Goal: Task Accomplishment & Management: Complete application form

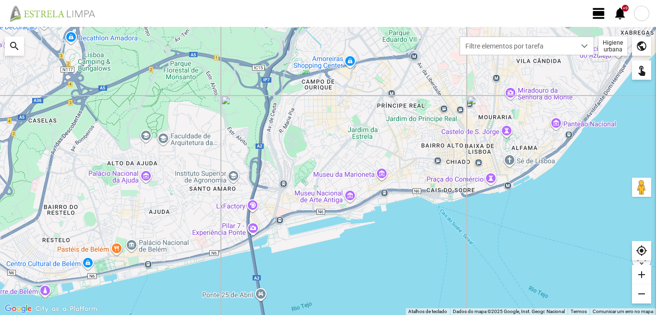
click at [596, 14] on span "view_day" at bounding box center [599, 13] width 14 height 14
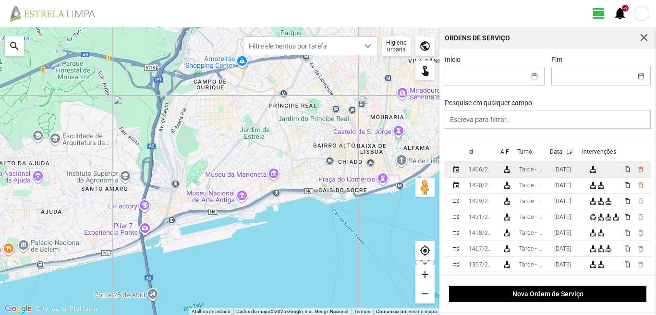
click at [571, 173] on div "[DATE]" at bounding box center [562, 169] width 17 height 7
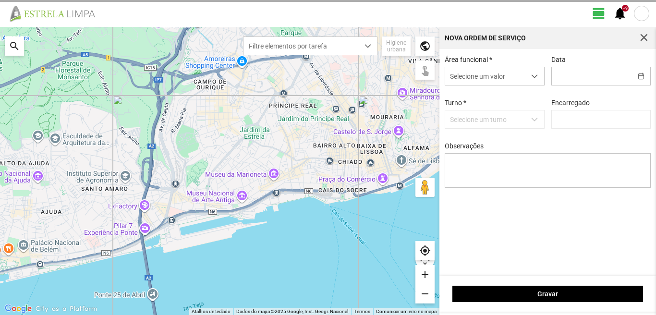
type input "[DATE]"
type textarea "[PERSON_NAME]: Ferias"
type input "[PERSON_NAME]"
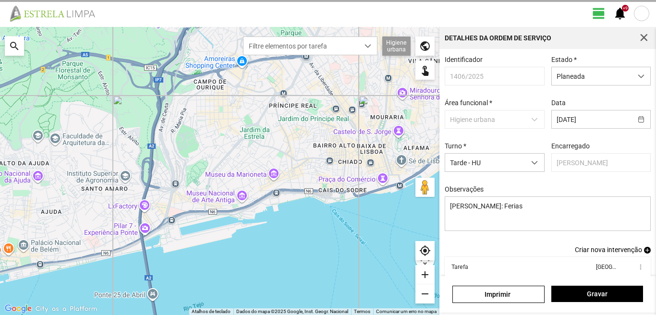
scroll to position [52, 0]
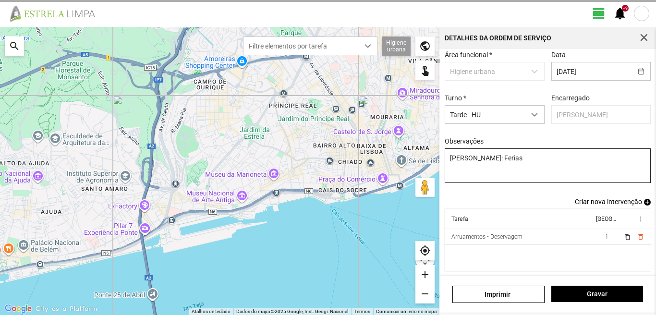
click at [606, 199] on span "Criar nova intervenção" at bounding box center [608, 202] width 67 height 8
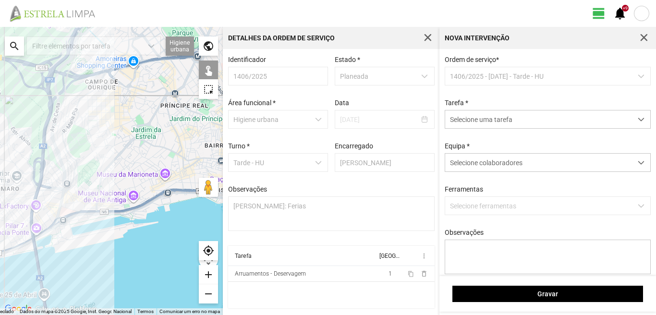
scroll to position [2, 0]
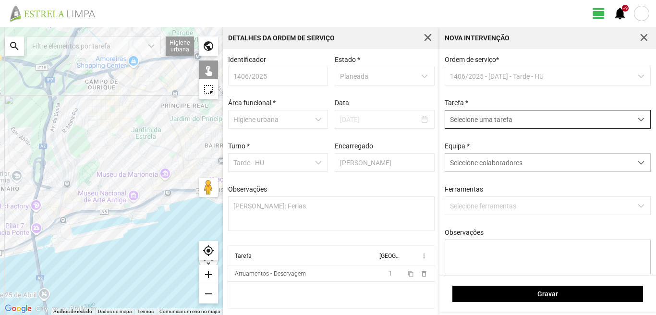
click at [638, 121] on span "dropdown trigger" at bounding box center [641, 119] width 7 height 7
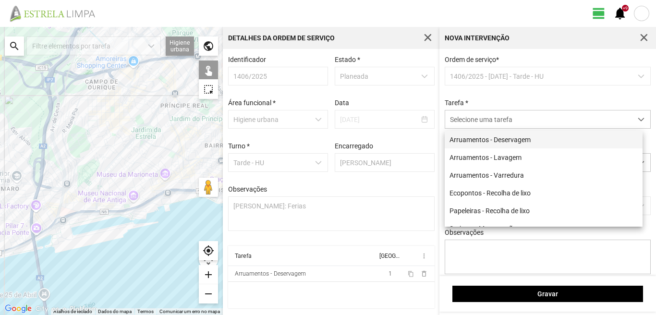
click at [540, 139] on li "Arruamentos - Deservagem" at bounding box center [544, 140] width 198 height 18
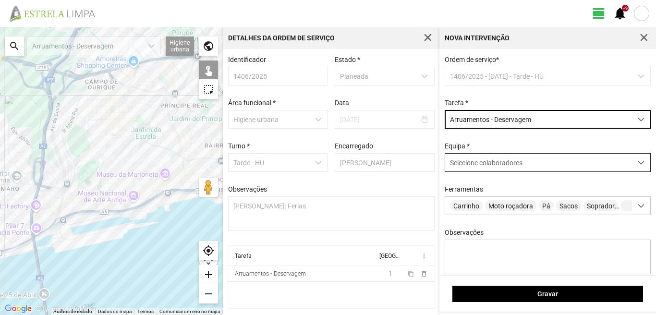
click at [638, 164] on span at bounding box center [641, 162] width 7 height 7
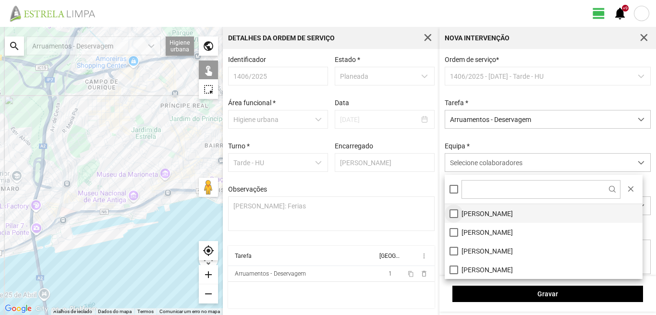
click at [456, 214] on li "[PERSON_NAME]" at bounding box center [544, 213] width 198 height 19
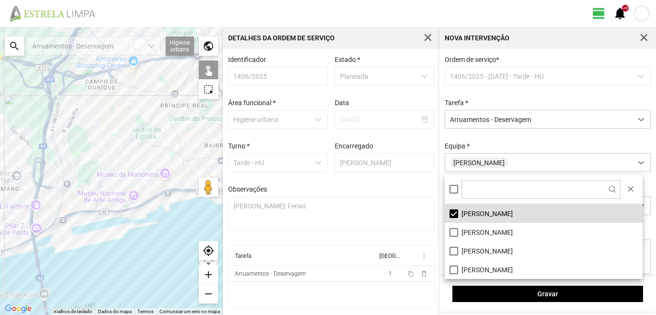
click at [320, 9] on fbc-header "view_day +9 notifications" at bounding box center [328, 13] width 656 height 27
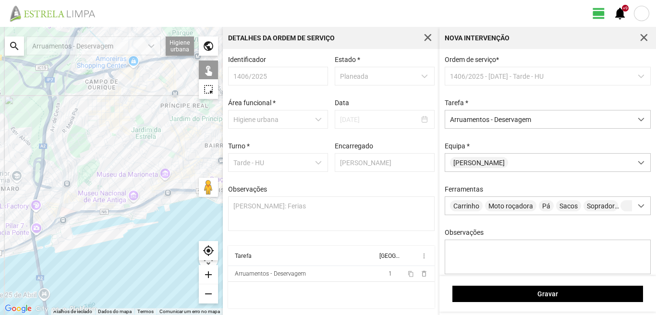
click at [10, 47] on div "search" at bounding box center [14, 45] width 19 height 19
click at [42, 41] on input "text" at bounding box center [96, 45] width 144 height 19
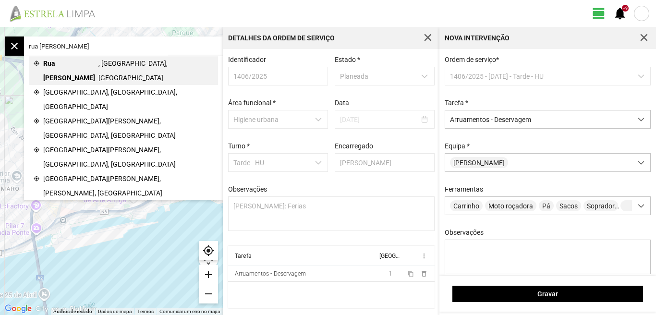
click at [75, 65] on span "Rua [PERSON_NAME]" at bounding box center [70, 70] width 55 height 29
type input "[PERSON_NAME][STREET_ADDRESS]"
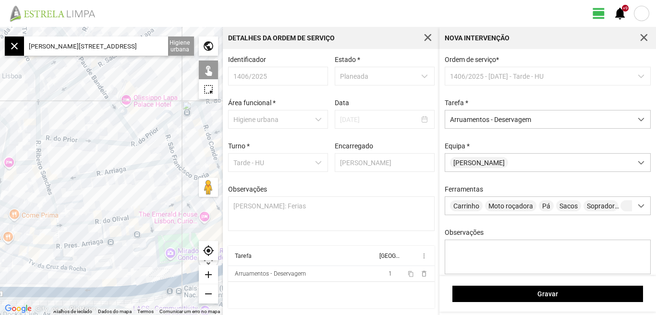
click at [206, 272] on div "add" at bounding box center [208, 274] width 19 height 19
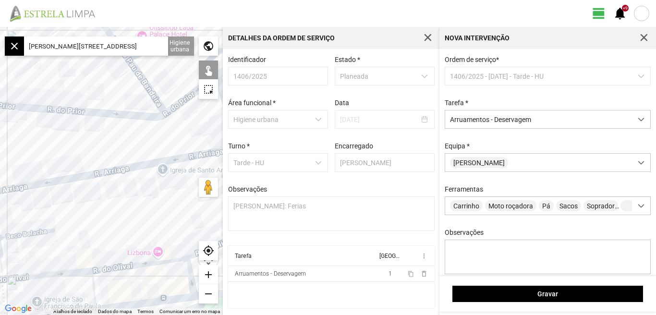
click at [124, 170] on div at bounding box center [111, 171] width 223 height 288
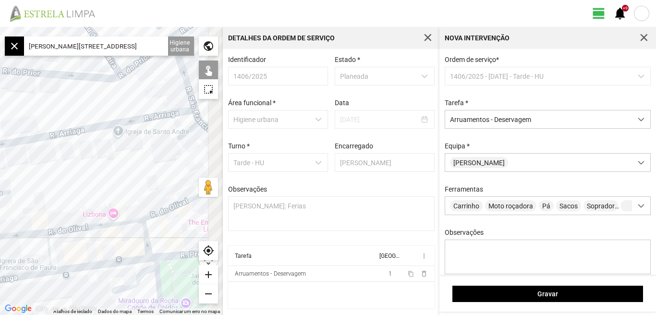
drag, startPoint x: 144, startPoint y: 218, endPoint x: 89, endPoint y: 162, distance: 78.4
click at [90, 166] on div at bounding box center [111, 171] width 223 height 288
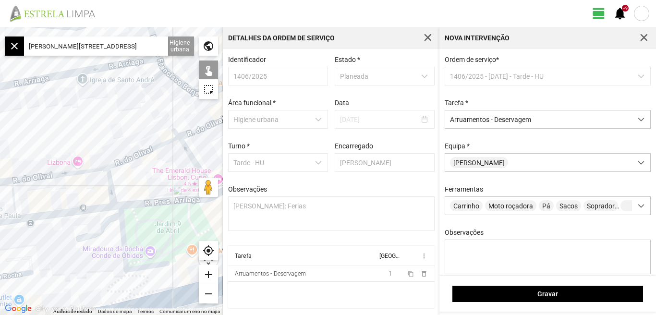
drag, startPoint x: 102, startPoint y: 160, endPoint x: 96, endPoint y: 110, distance: 50.8
click at [96, 117] on div at bounding box center [111, 171] width 223 height 288
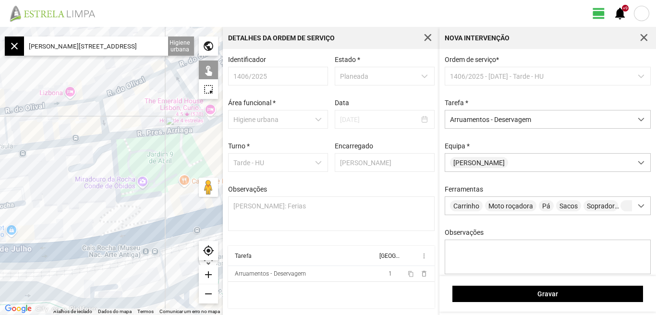
click at [209, 275] on div "add" at bounding box center [208, 274] width 19 height 19
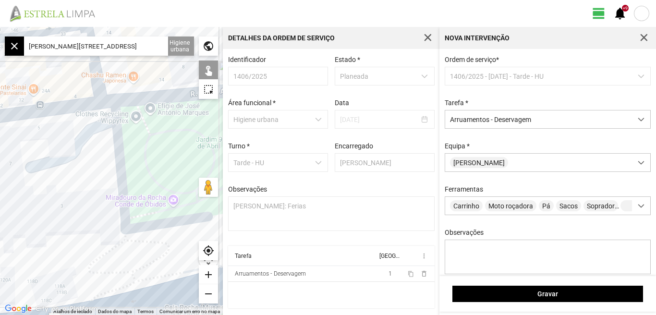
click at [209, 275] on div "add" at bounding box center [208, 274] width 19 height 19
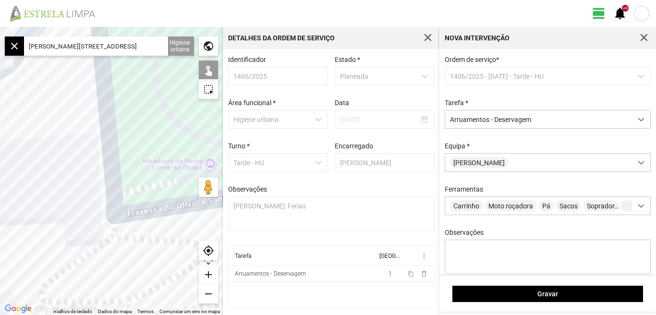
drag, startPoint x: 161, startPoint y: 200, endPoint x: 130, endPoint y: 113, distance: 92.2
click at [131, 115] on div at bounding box center [111, 171] width 223 height 288
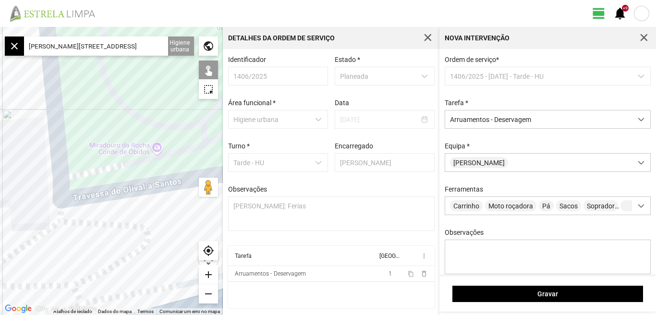
drag, startPoint x: 143, startPoint y: 109, endPoint x: 101, endPoint y: 118, distance: 43.1
click at [101, 118] on div at bounding box center [111, 171] width 223 height 288
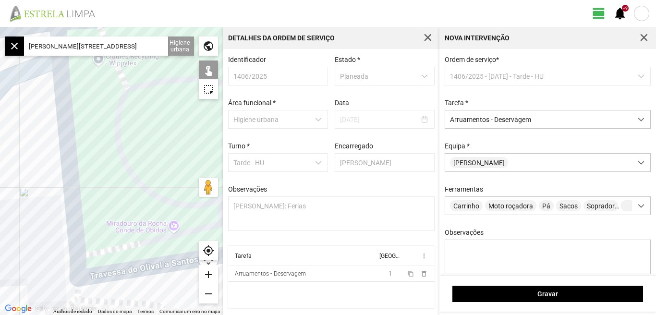
drag, startPoint x: 98, startPoint y: 116, endPoint x: 116, endPoint y: 196, distance: 82.1
click at [116, 196] on div at bounding box center [111, 171] width 223 height 288
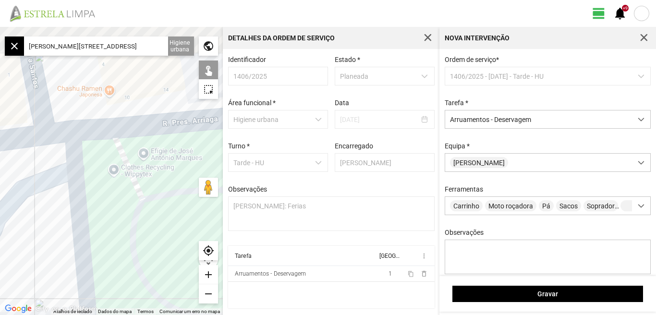
drag, startPoint x: 113, startPoint y: 133, endPoint x: 127, endPoint y: 231, distance: 99.4
click at [127, 231] on div at bounding box center [111, 171] width 223 height 288
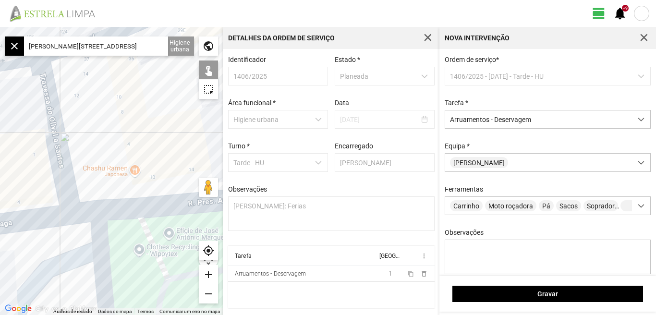
drag, startPoint x: 86, startPoint y: 177, endPoint x: 117, endPoint y: 272, distance: 99.8
click at [117, 272] on div at bounding box center [111, 171] width 223 height 288
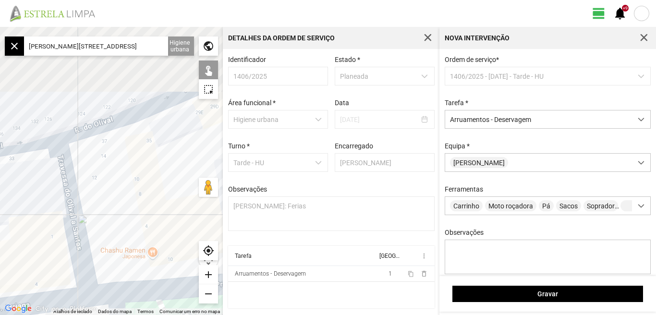
drag, startPoint x: 128, startPoint y: 138, endPoint x: 142, endPoint y: 216, distance: 79.4
click at [142, 216] on div at bounding box center [111, 171] width 223 height 288
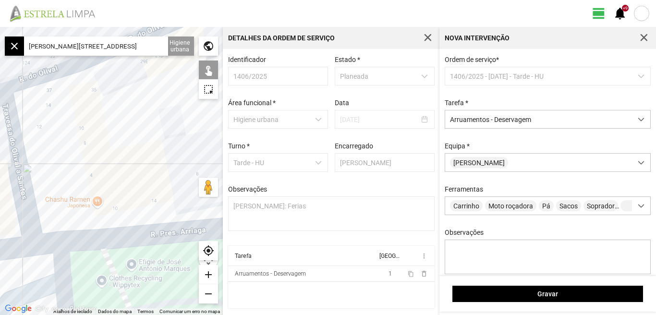
drag, startPoint x: 142, startPoint y: 214, endPoint x: 79, endPoint y: 136, distance: 100.4
click at [83, 146] on div at bounding box center [111, 171] width 223 height 288
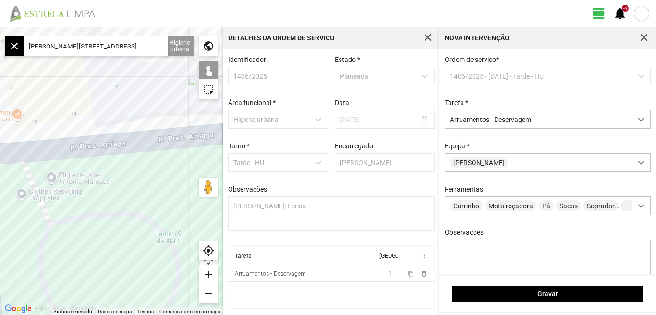
click at [205, 295] on div "remove" at bounding box center [208, 293] width 19 height 19
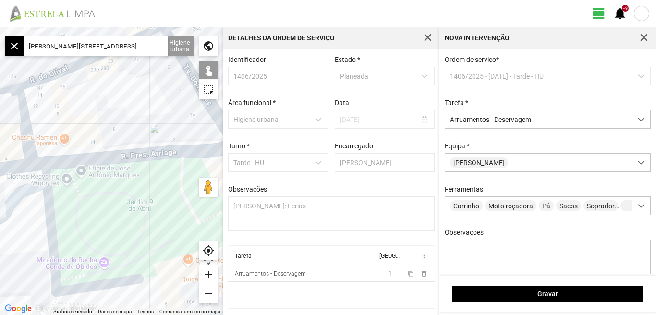
click at [205, 295] on div "remove" at bounding box center [208, 293] width 19 height 19
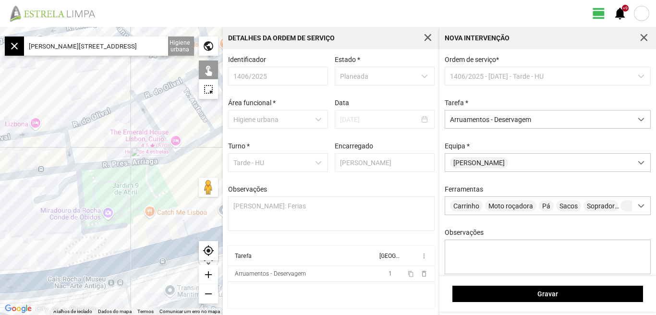
click at [205, 295] on div "remove" at bounding box center [208, 293] width 19 height 19
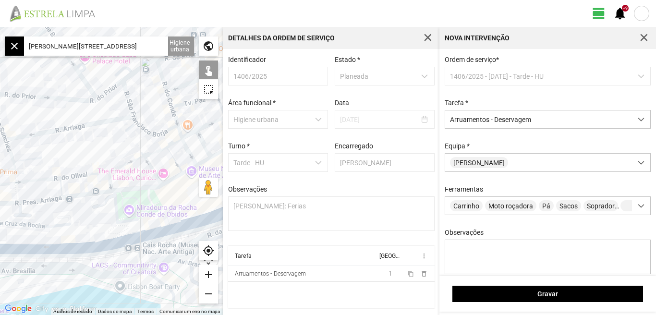
drag, startPoint x: 139, startPoint y: 182, endPoint x: 160, endPoint y: 205, distance: 30.9
click at [160, 205] on div at bounding box center [111, 171] width 223 height 288
click at [130, 103] on div at bounding box center [111, 171] width 223 height 288
click at [135, 122] on div at bounding box center [111, 171] width 223 height 288
click at [129, 127] on div at bounding box center [111, 171] width 223 height 288
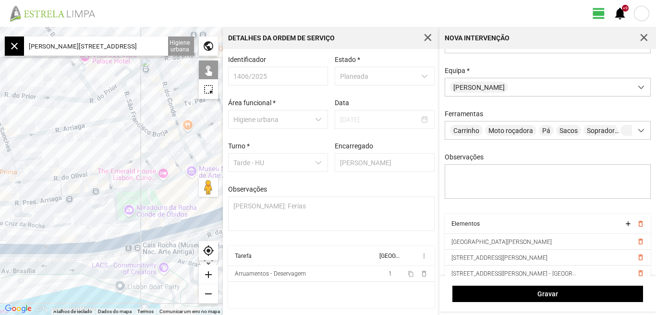
scroll to position [85, 0]
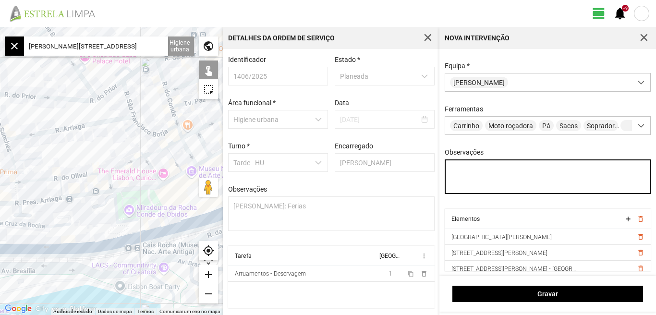
click at [459, 170] on textarea "Observações" at bounding box center [548, 176] width 206 height 35
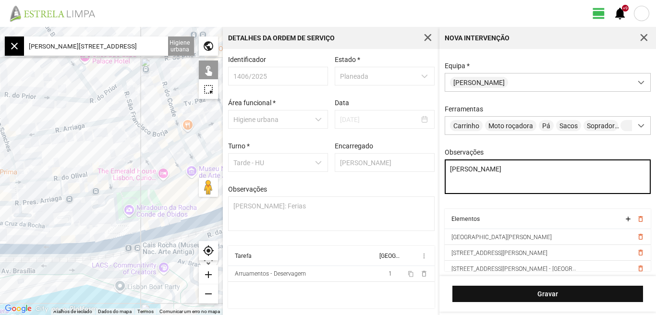
type textarea "[PERSON_NAME]"
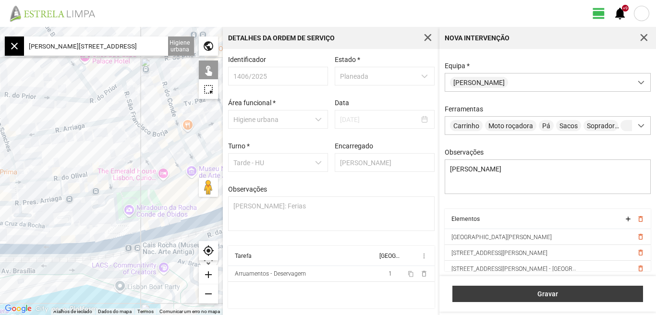
click at [540, 295] on span "Gravar" at bounding box center [548, 294] width 181 height 8
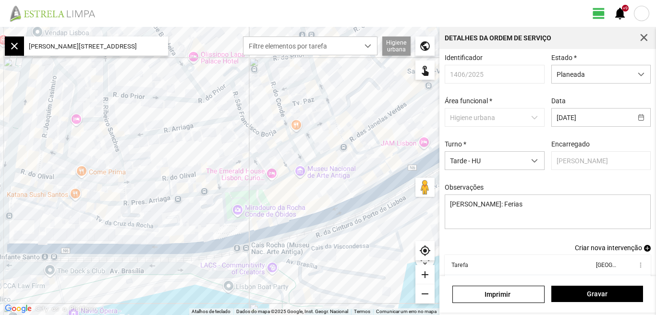
click at [597, 252] on span "Criar nova intervenção" at bounding box center [608, 248] width 67 height 8
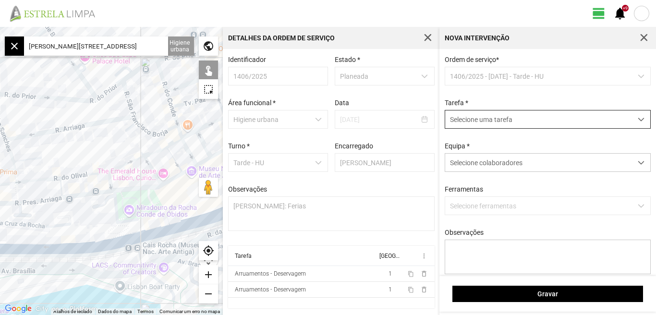
click at [638, 118] on span "dropdown trigger" at bounding box center [641, 119] width 7 height 7
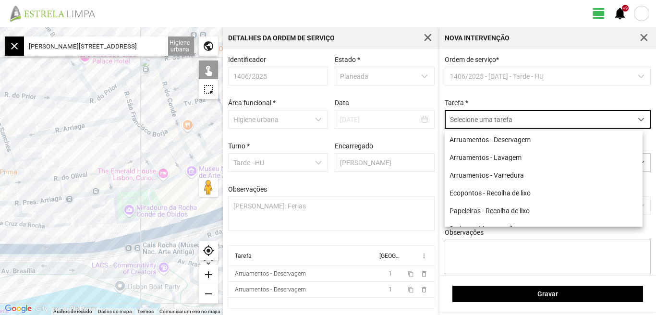
scroll to position [5, 43]
click at [526, 138] on li "Arruamentos - Deservagem" at bounding box center [544, 140] width 198 height 18
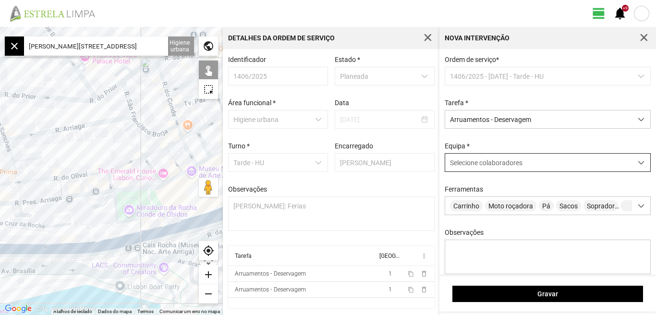
click at [638, 164] on span at bounding box center [641, 162] width 7 height 7
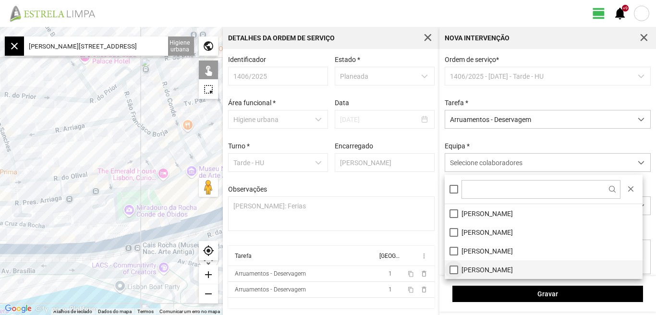
click at [453, 271] on li "[PERSON_NAME]" at bounding box center [544, 269] width 198 height 19
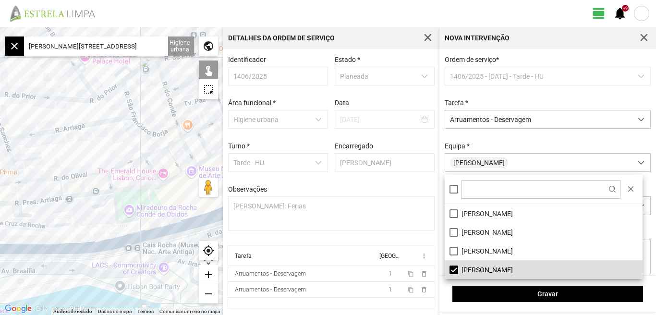
click at [386, 7] on fbc-header "view_day +9 notifications" at bounding box center [328, 13] width 656 height 27
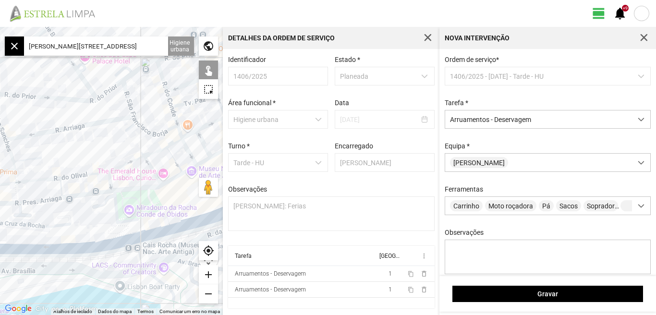
click at [140, 46] on input "[PERSON_NAME][STREET_ADDRESS]" at bounding box center [96, 45] width 144 height 19
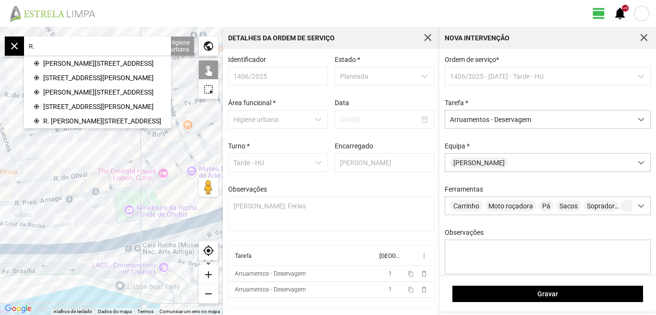
type input "R"
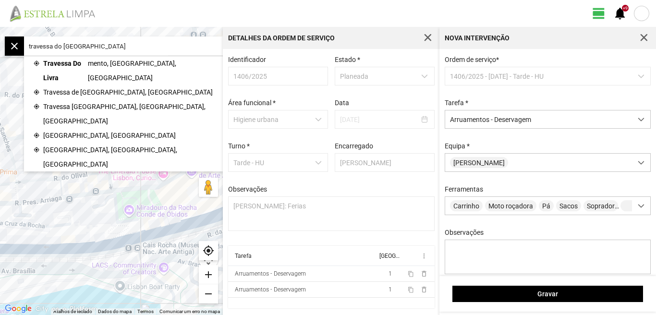
click at [85, 59] on span "Travessa Do Livra" at bounding box center [65, 70] width 45 height 29
type input "Tv. Do Livramento, 1350-159 [GEOGRAPHIC_DATA], [GEOGRAPHIC_DATA]"
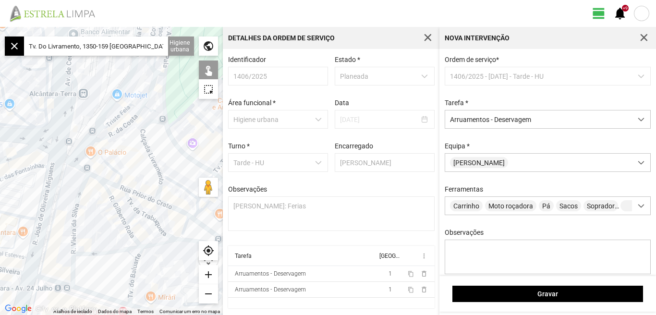
click at [209, 276] on div "add" at bounding box center [208, 274] width 19 height 19
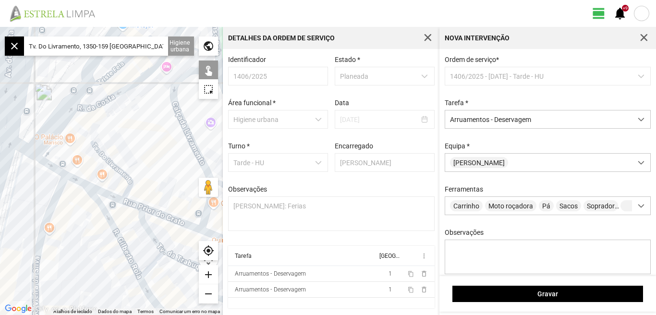
click at [209, 276] on div "add" at bounding box center [208, 274] width 19 height 19
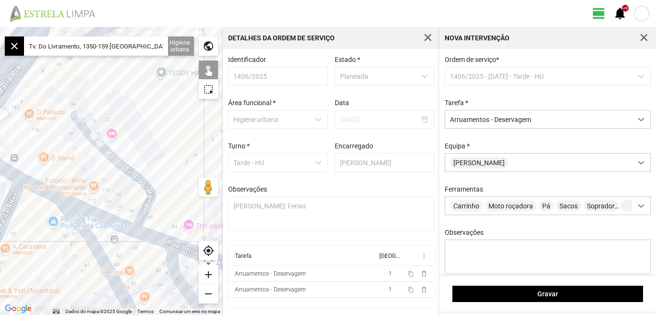
click at [118, 170] on div at bounding box center [111, 171] width 223 height 288
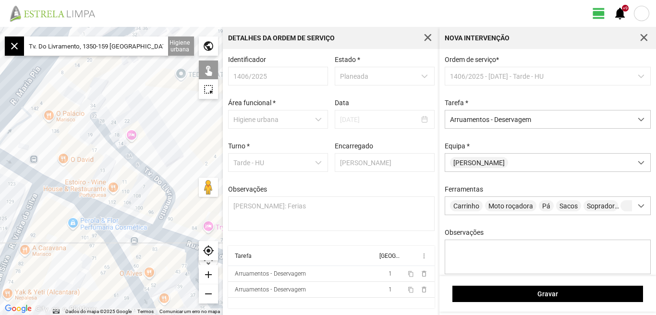
drag, startPoint x: 147, startPoint y: 146, endPoint x: 132, endPoint y: 112, distance: 37.6
click at [132, 112] on div at bounding box center [111, 171] width 223 height 288
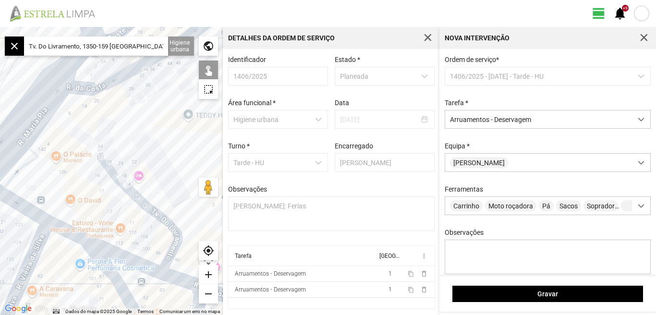
drag, startPoint x: 130, startPoint y: 116, endPoint x: 174, endPoint y: 172, distance: 71.8
click at [174, 172] on div at bounding box center [111, 171] width 223 height 288
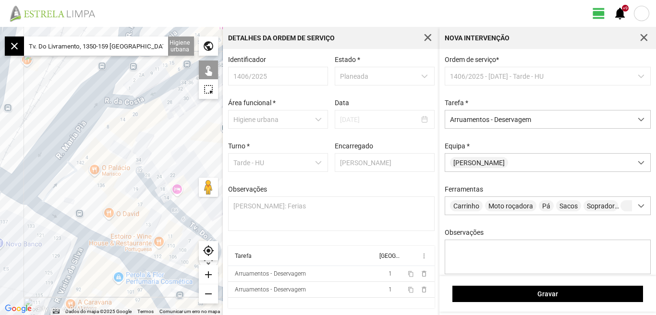
drag, startPoint x: 121, startPoint y: 138, endPoint x: 163, endPoint y: 153, distance: 44.2
click at [163, 153] on div at bounding box center [111, 171] width 223 height 288
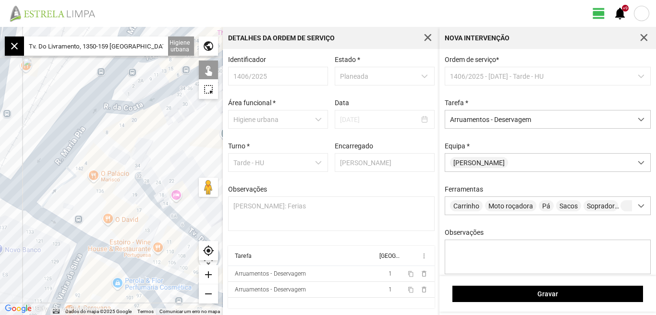
drag, startPoint x: 164, startPoint y: 147, endPoint x: 146, endPoint y: 172, distance: 30.6
click at [147, 172] on div at bounding box center [111, 171] width 223 height 288
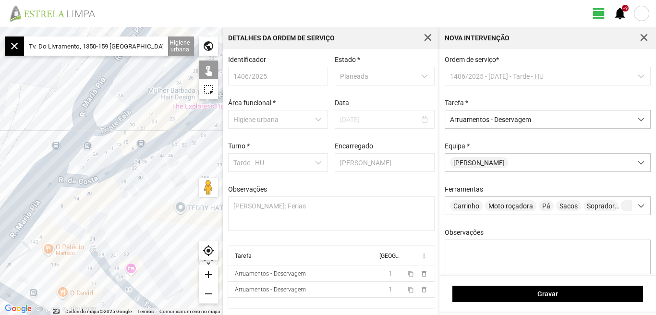
drag, startPoint x: 157, startPoint y: 150, endPoint x: 144, endPoint y: 178, distance: 31.4
click at [144, 178] on div at bounding box center [111, 171] width 223 height 288
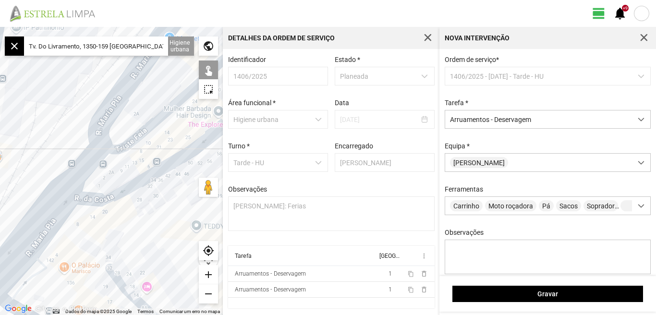
drag, startPoint x: 144, startPoint y: 178, endPoint x: 165, endPoint y: 193, distance: 25.8
click at [164, 193] on div at bounding box center [111, 171] width 223 height 288
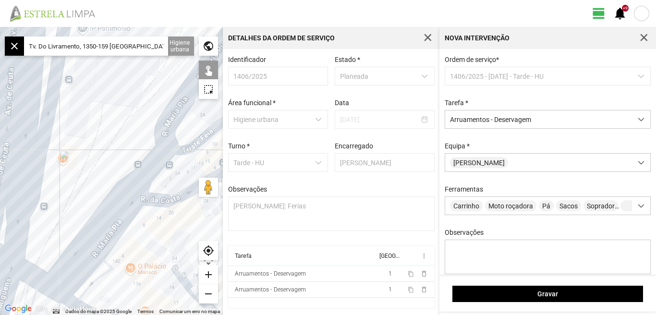
drag, startPoint x: 20, startPoint y: 165, endPoint x: 95, endPoint y: 169, distance: 75.5
click at [95, 169] on div at bounding box center [111, 171] width 223 height 288
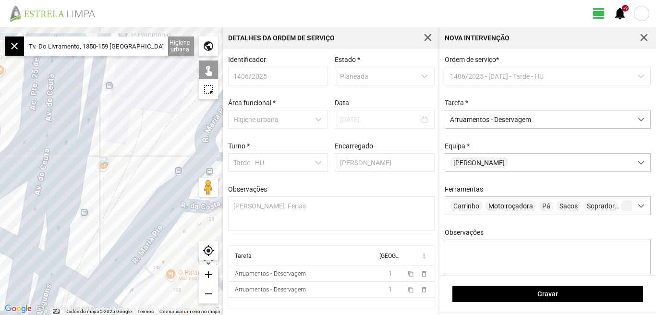
drag, startPoint x: 87, startPoint y: 169, endPoint x: 120, endPoint y: 175, distance: 33.2
click at [120, 175] on div at bounding box center [111, 171] width 223 height 288
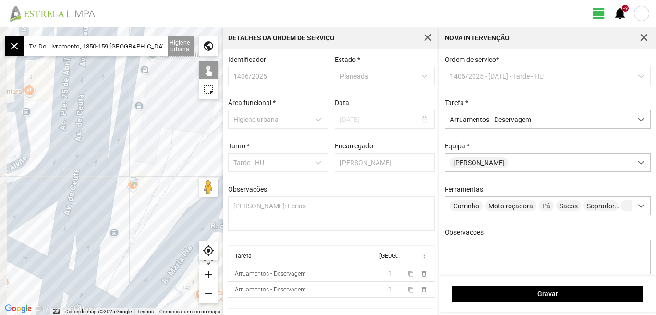
drag, startPoint x: 121, startPoint y: 139, endPoint x: 148, endPoint y: 164, distance: 37.1
click at [148, 164] on div at bounding box center [111, 171] width 223 height 288
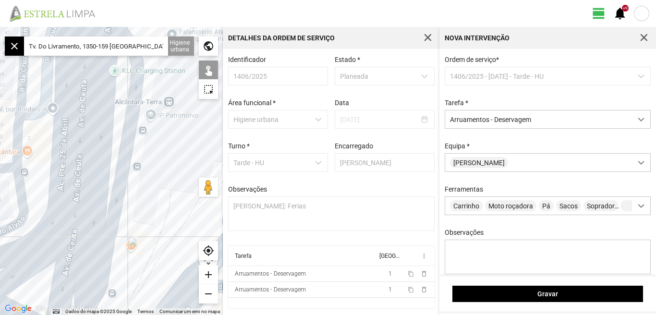
drag, startPoint x: 145, startPoint y: 159, endPoint x: 137, endPoint y: 216, distance: 56.7
click at [137, 216] on div at bounding box center [111, 171] width 223 height 288
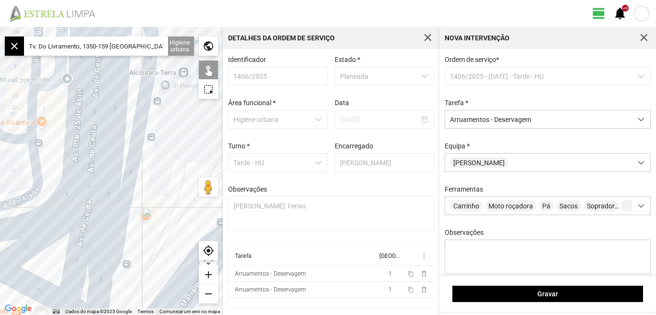
drag, startPoint x: 145, startPoint y: 184, endPoint x: 159, endPoint y: 149, distance: 37.5
click at [162, 149] on div at bounding box center [111, 171] width 223 height 288
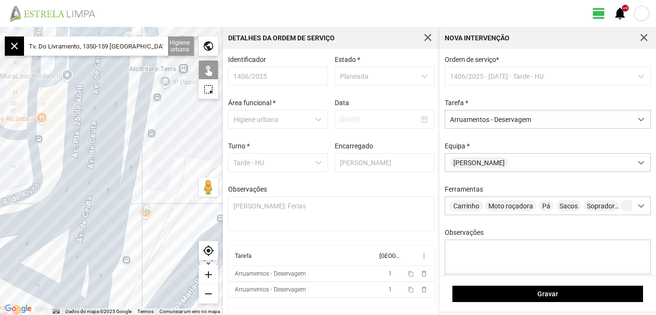
click at [98, 181] on div at bounding box center [111, 171] width 223 height 288
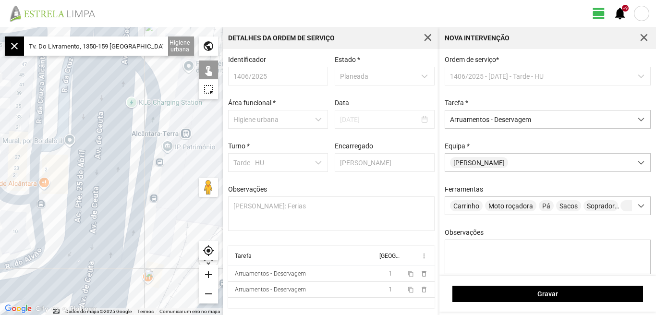
drag, startPoint x: 150, startPoint y: 162, endPoint x: 160, endPoint y: 273, distance: 111.9
click at [160, 273] on div at bounding box center [111, 171] width 223 height 288
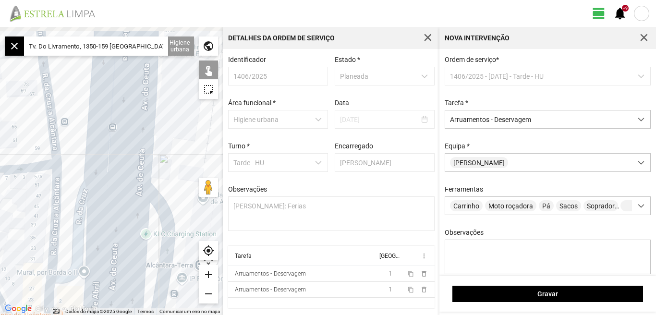
drag, startPoint x: 160, startPoint y: 110, endPoint x: 166, endPoint y: 199, distance: 89.5
click at [166, 199] on div at bounding box center [111, 171] width 223 height 288
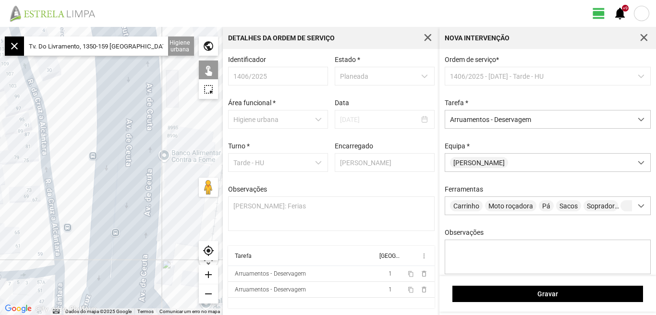
drag, startPoint x: 164, startPoint y: 175, endPoint x: 161, endPoint y: 223, distance: 48.1
click at [161, 223] on div at bounding box center [111, 171] width 223 height 288
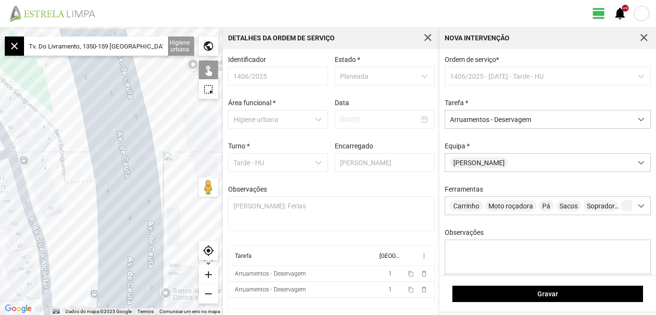
drag, startPoint x: 165, startPoint y: 118, endPoint x: 171, endPoint y: 208, distance: 91.0
click at [174, 208] on div at bounding box center [111, 171] width 223 height 288
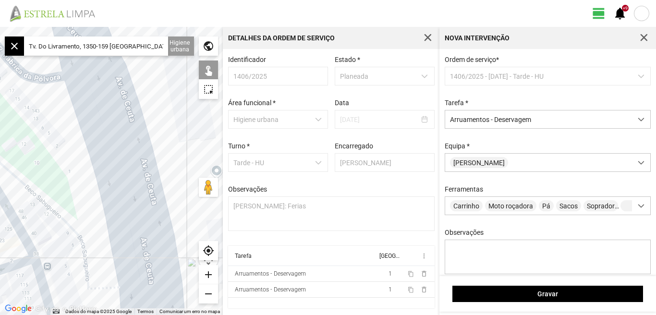
drag, startPoint x: 155, startPoint y: 124, endPoint x: 163, endPoint y: 205, distance: 81.1
click at [176, 222] on div at bounding box center [111, 171] width 223 height 288
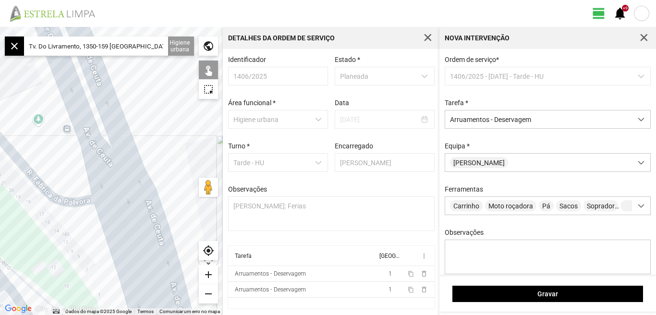
drag, startPoint x: 162, startPoint y: 217, endPoint x: 163, endPoint y: 226, distance: 9.2
click at [163, 226] on div at bounding box center [111, 171] width 223 height 288
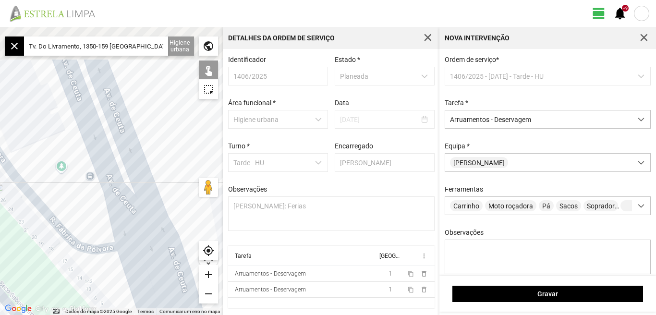
drag, startPoint x: 123, startPoint y: 110, endPoint x: 154, endPoint y: 179, distance: 75.2
click at [162, 200] on div at bounding box center [111, 171] width 223 height 288
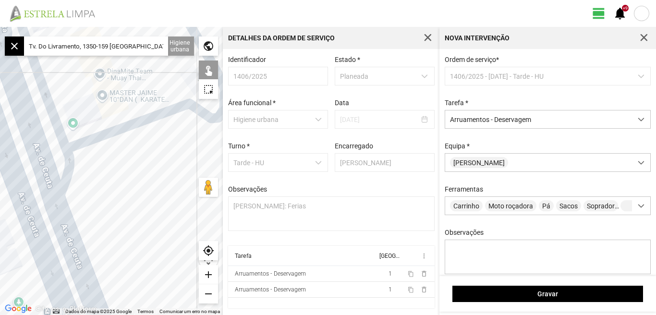
drag, startPoint x: 137, startPoint y: 133, endPoint x: 64, endPoint y: 174, distance: 84.1
click at [65, 174] on div at bounding box center [111, 171] width 223 height 288
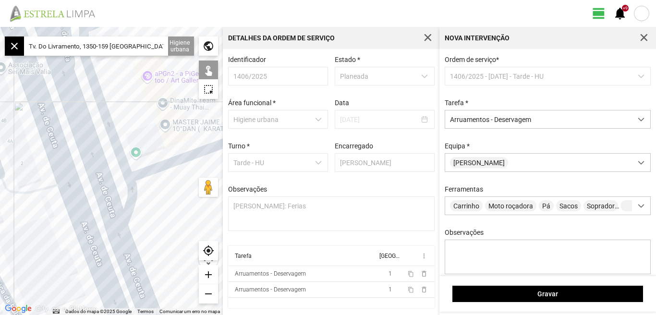
drag, startPoint x: 55, startPoint y: 104, endPoint x: 150, endPoint y: 146, distance: 104.0
click at [150, 146] on div at bounding box center [111, 171] width 223 height 288
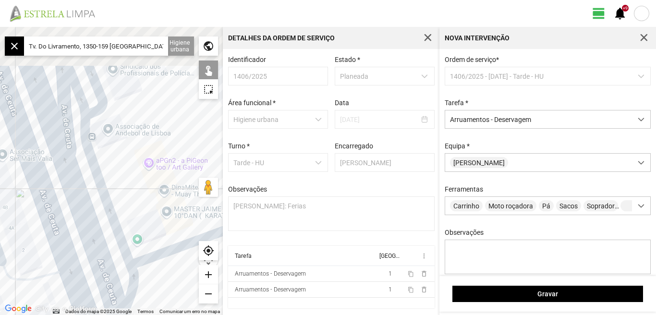
drag, startPoint x: 95, startPoint y: 166, endPoint x: 77, endPoint y: 185, distance: 25.8
click at [77, 185] on div at bounding box center [111, 171] width 223 height 288
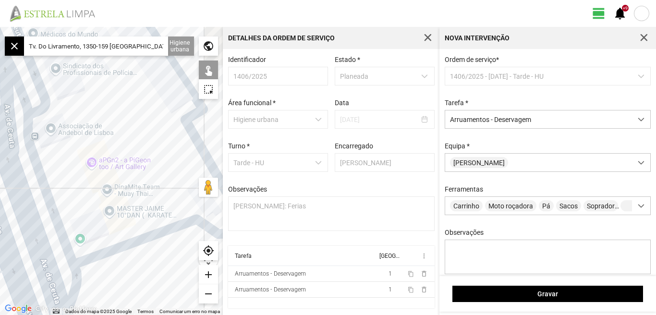
drag, startPoint x: 90, startPoint y: 188, endPoint x: 60, endPoint y: 153, distance: 46.0
click at [60, 153] on div at bounding box center [111, 171] width 223 height 288
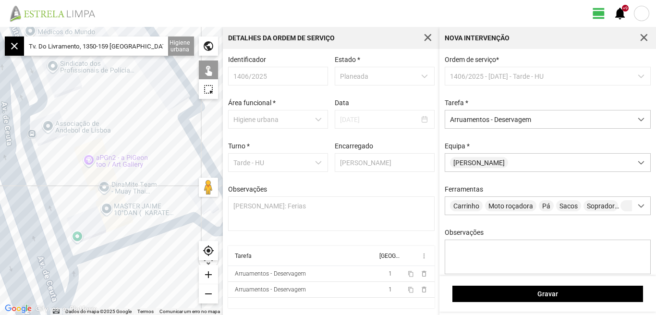
click at [132, 132] on div at bounding box center [111, 171] width 223 height 288
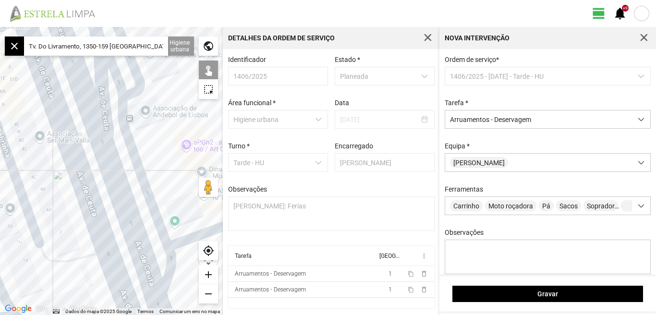
drag, startPoint x: 43, startPoint y: 185, endPoint x: 144, endPoint y: 170, distance: 102.0
click at [144, 170] on div at bounding box center [111, 171] width 223 height 288
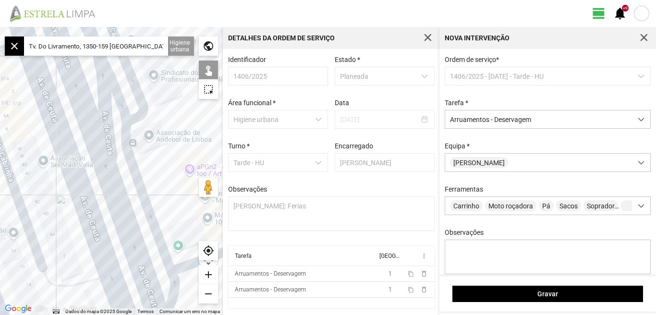
drag, startPoint x: 147, startPoint y: 119, endPoint x: 143, endPoint y: 185, distance: 66.9
click at [151, 191] on div at bounding box center [111, 171] width 223 height 288
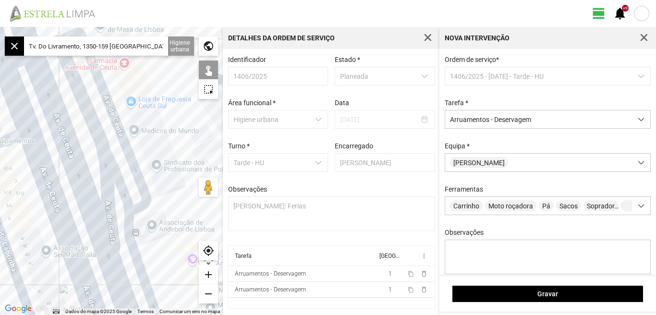
click at [75, 181] on div at bounding box center [111, 171] width 223 height 288
drag, startPoint x: 133, startPoint y: 152, endPoint x: 97, endPoint y: 119, distance: 49.6
click at [99, 119] on div at bounding box center [111, 171] width 223 height 288
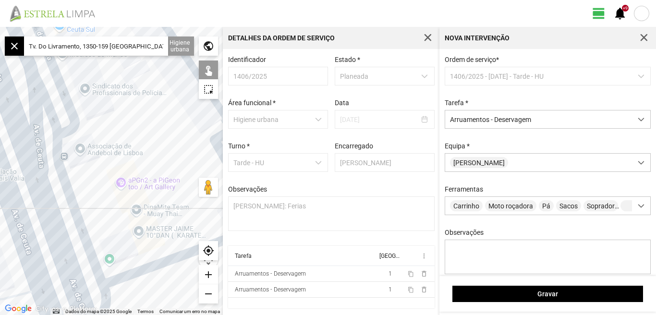
drag, startPoint x: 101, startPoint y: 182, endPoint x: 80, endPoint y: 122, distance: 64.1
click at [80, 138] on div at bounding box center [111, 171] width 223 height 288
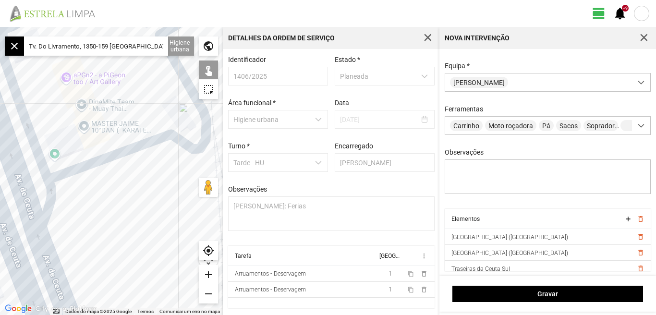
scroll to position [21, 0]
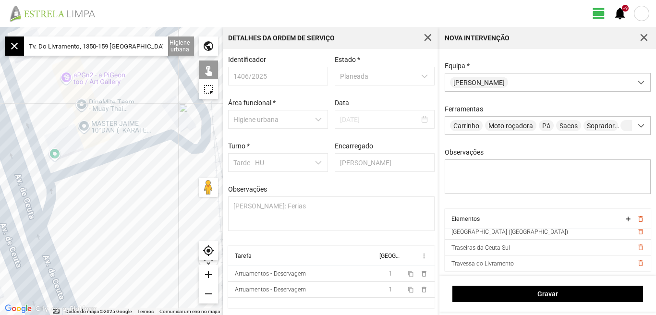
drag, startPoint x: 27, startPoint y: 45, endPoint x: 11, endPoint y: 66, distance: 26.3
click at [0, 27] on fbc-map "← Mover para a esquerda → Mover para a direita ↑ Mover para cima ↓ Mover para b…" at bounding box center [0, 27] width 0 height 0
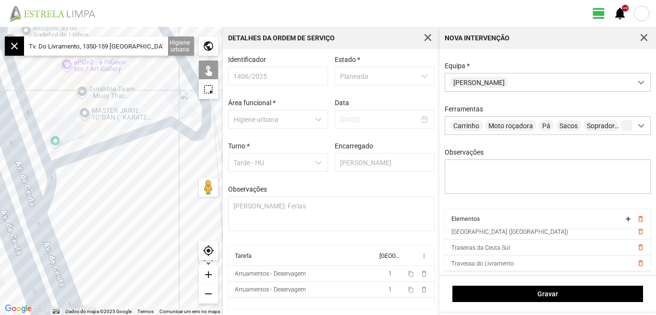
drag, startPoint x: 95, startPoint y: 206, endPoint x: 159, endPoint y: 253, distance: 78.8
click at [99, 157] on div at bounding box center [111, 171] width 223 height 288
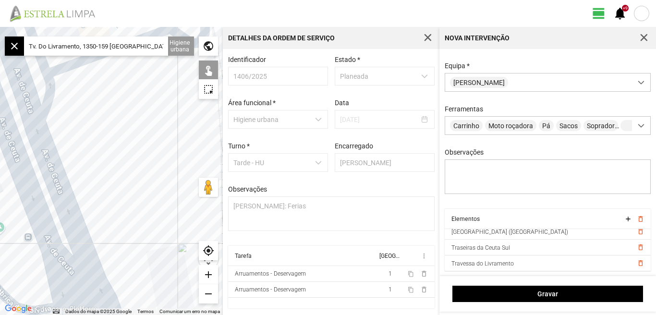
drag, startPoint x: 155, startPoint y: 260, endPoint x: 122, endPoint y: 192, distance: 75.6
click at [124, 196] on div at bounding box center [111, 171] width 223 height 288
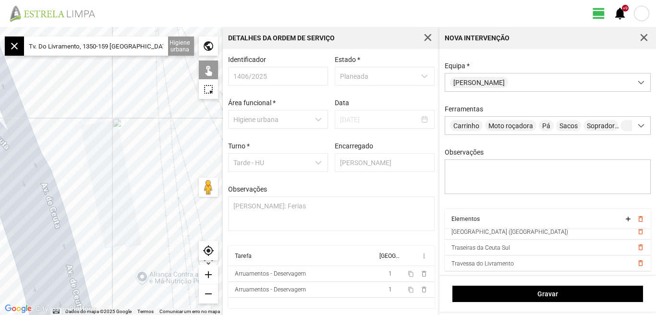
drag, startPoint x: 118, startPoint y: 215, endPoint x: 119, endPoint y: 127, distance: 87.4
click at [105, 149] on div at bounding box center [111, 171] width 223 height 288
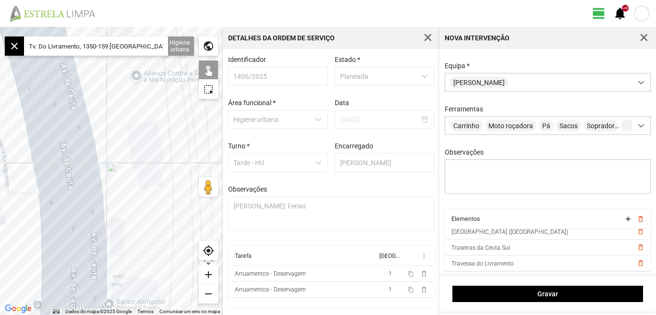
drag
click at [132, 128] on div at bounding box center [111, 171] width 223 height 288
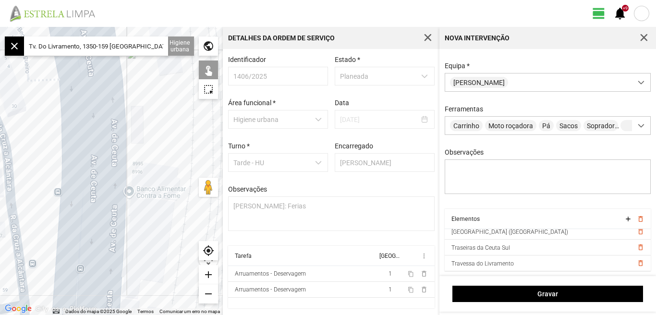
click at [94, 142] on div at bounding box center [111, 171] width 223 height 288
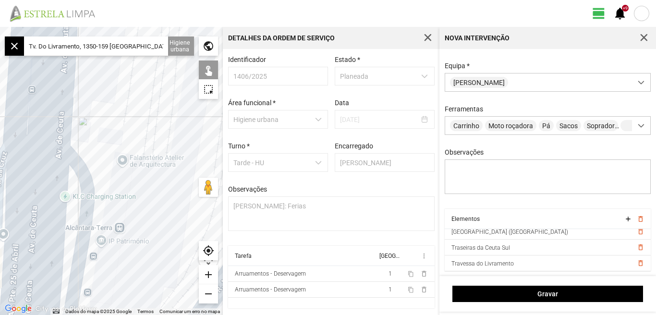
click at [115, 117] on div at bounding box center [111, 171] width 223 height 288
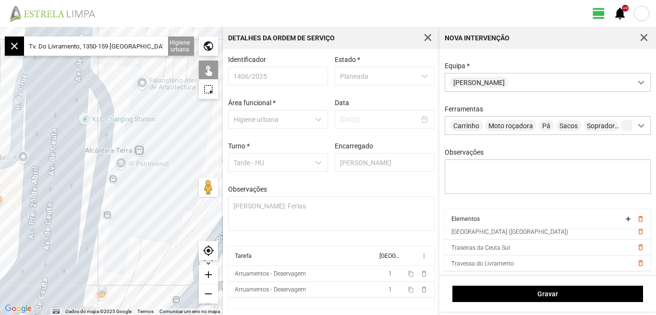
click at [151, 134] on div at bounding box center [111, 171] width 223 height 288
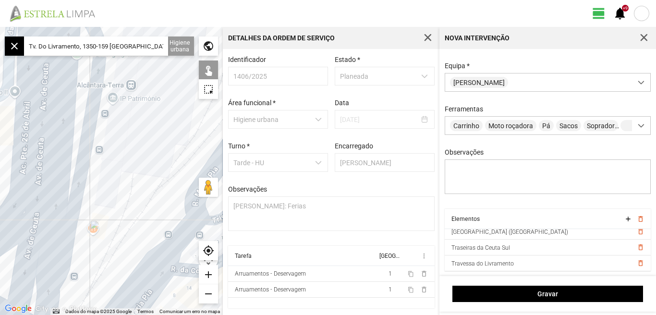
click at [145, 144] on div at bounding box center [111, 171] width 223 height 288
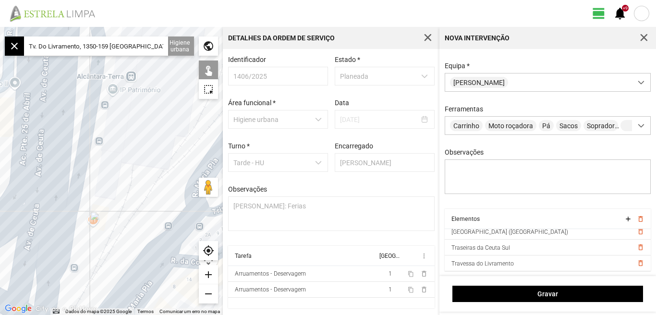
click at [129, 172] on div at bounding box center [111, 171] width 223 height 288
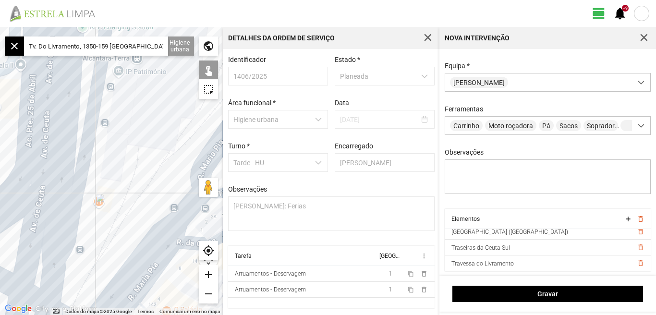
click at [208, 275] on div "add" at bounding box center [208, 274] width 19 height 19
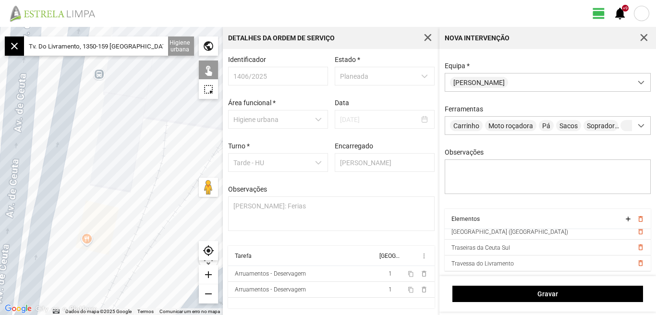
click at [209, 294] on div "remove" at bounding box center [208, 293] width 19 height 19
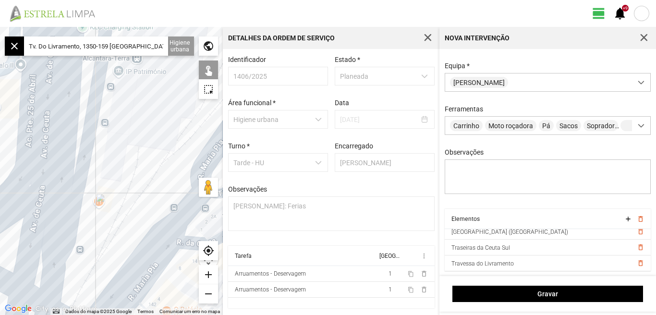
click at [209, 294] on div "remove" at bounding box center [208, 293] width 19 height 19
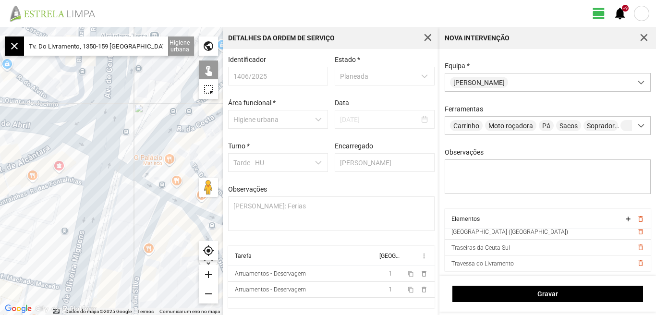
click at [148, 107] on div at bounding box center [111, 171] width 223 height 288
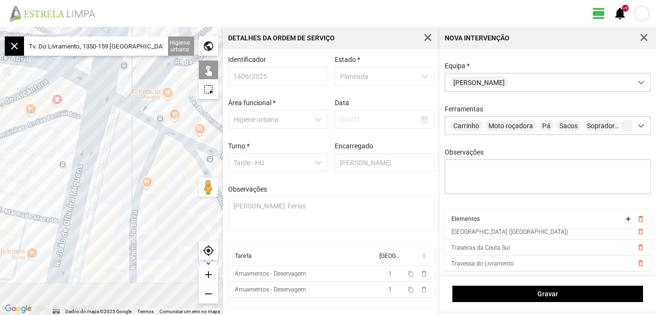
click at [128, 152] on div at bounding box center [111, 171] width 223 height 288
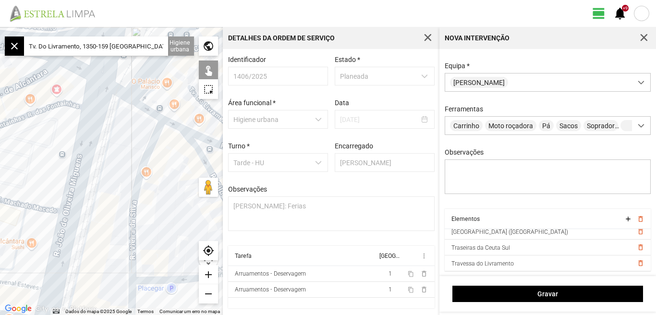
click at [81, 168] on div at bounding box center [111, 171] width 223 height 288
click at [210, 277] on div "add" at bounding box center [208, 274] width 19 height 19
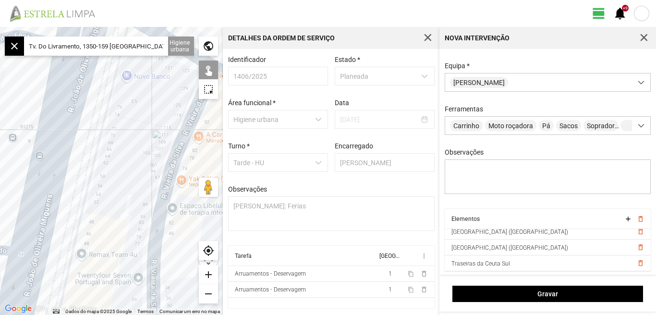
click at [73, 193] on div at bounding box center [111, 171] width 223 height 288
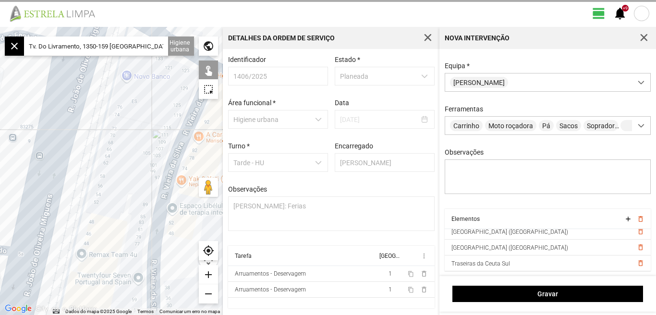
scroll to position [37, 0]
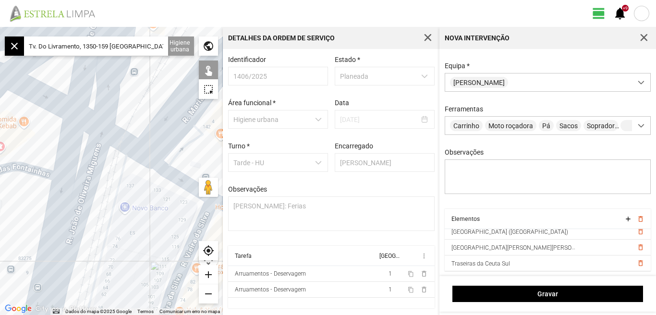
drag, startPoint x: 109, startPoint y: 137, endPoint x: 107, endPoint y: 272, distance: 134.5
click at [107, 272] on div at bounding box center [111, 171] width 223 height 288
drag, startPoint x: 114, startPoint y: 157, endPoint x: 114, endPoint y: 148, distance: 8.6
click at [114, 149] on div at bounding box center [111, 171] width 223 height 288
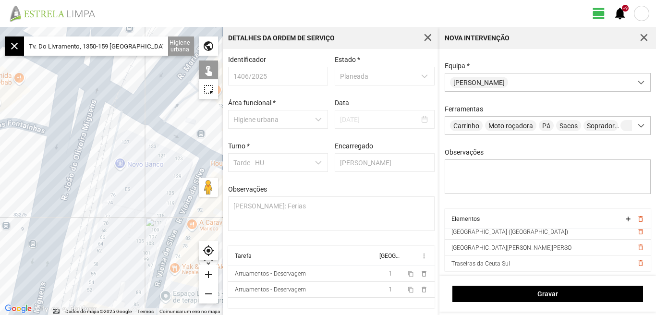
drag, startPoint x: 109, startPoint y: 228, endPoint x: 117, endPoint y: 175, distance: 53.4
click at [117, 175] on div at bounding box center [111, 171] width 223 height 288
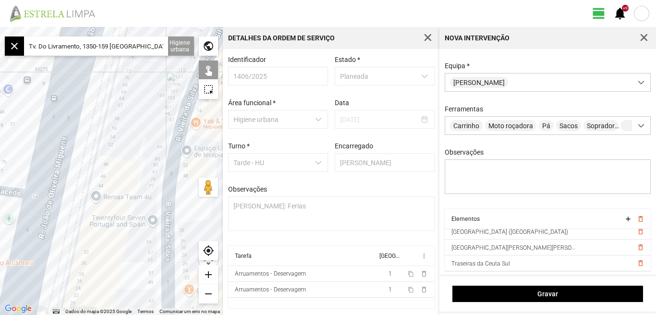
drag, startPoint x: 115, startPoint y: 192, endPoint x: 122, endPoint y: 157, distance: 35.8
click at [119, 162] on div at bounding box center [111, 171] width 223 height 288
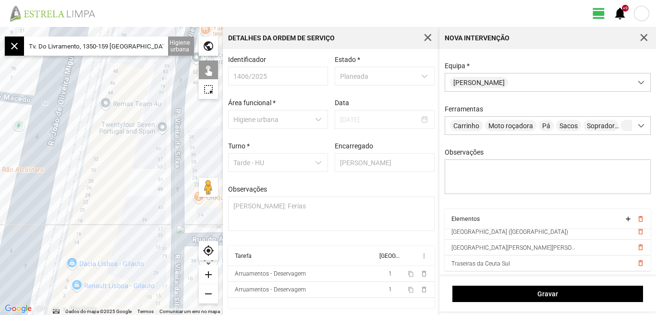
drag, startPoint x: 94, startPoint y: 227, endPoint x: 115, endPoint y: 157, distance: 73.2
click at [108, 163] on div at bounding box center [111, 171] width 223 height 288
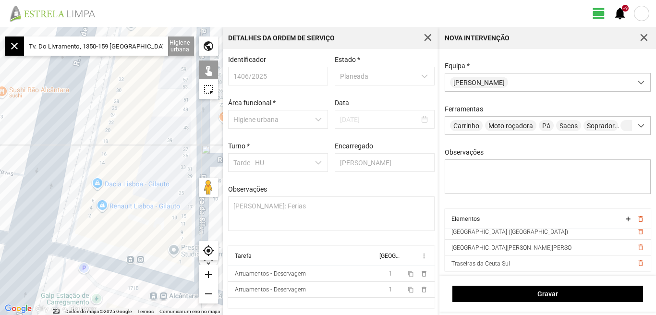
click at [122, 164] on div at bounding box center [111, 171] width 223 height 288
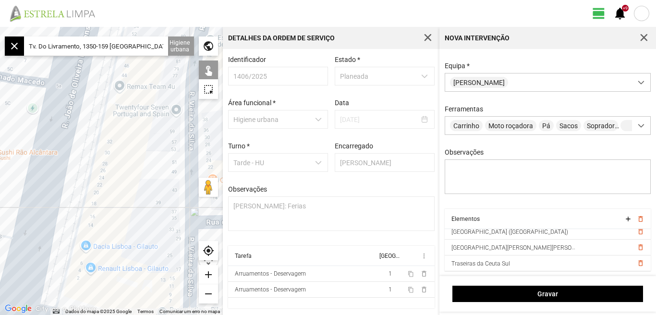
drag, startPoint x: 132, startPoint y: 99, endPoint x: 121, endPoint y: 167, distance: 68.6
click at [121, 167] on div at bounding box center [111, 171] width 223 height 288
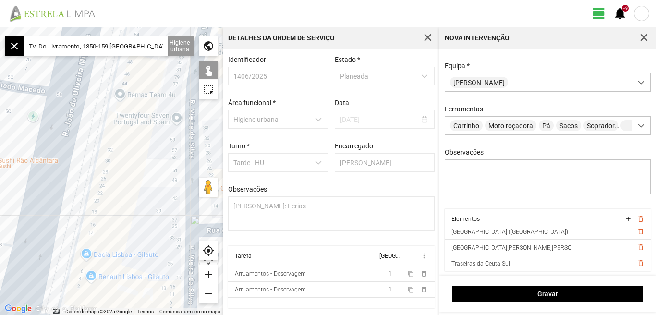
drag, startPoint x: 140, startPoint y: 194, endPoint x: 128, endPoint y: 274, distance: 81.1
click at [129, 273] on div at bounding box center [111, 171] width 223 height 288
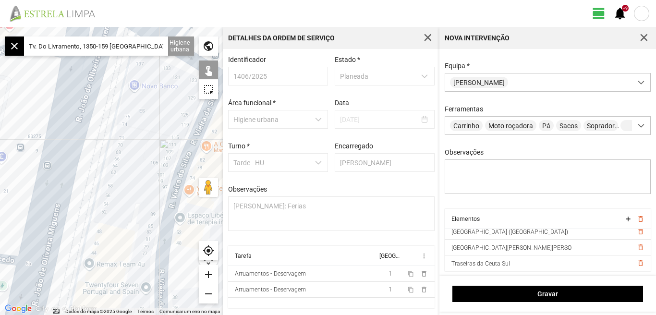
drag, startPoint x: 146, startPoint y: 157, endPoint x: 127, endPoint y: 218, distance: 64.4
click at [130, 219] on div at bounding box center [111, 171] width 223 height 288
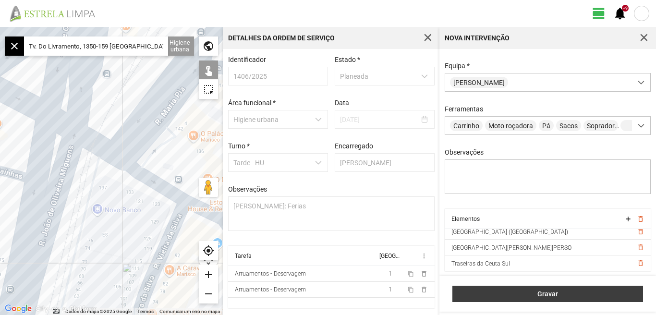
click at [544, 295] on span "Gravar" at bounding box center [548, 294] width 181 height 8
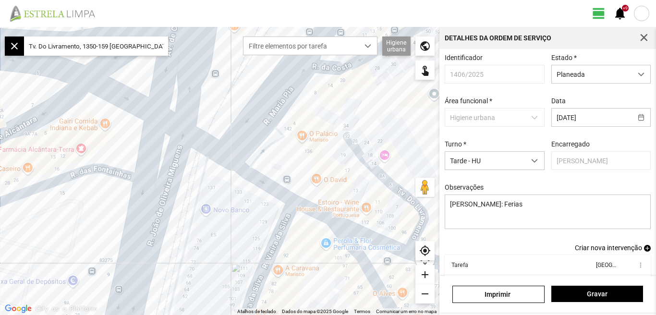
drag, startPoint x: 655, startPoint y: 194, endPoint x: 655, endPoint y: 243, distance: 49.0
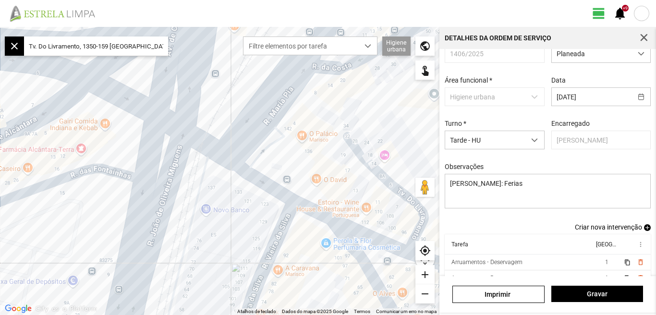
scroll to position [52, 0]
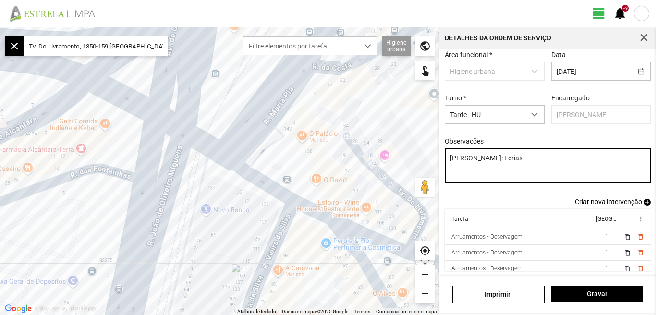
click at [499, 157] on textarea "[PERSON_NAME]: Ferias" at bounding box center [548, 165] width 206 height 35
type textarea "[PERSON_NAME]: Descanso"
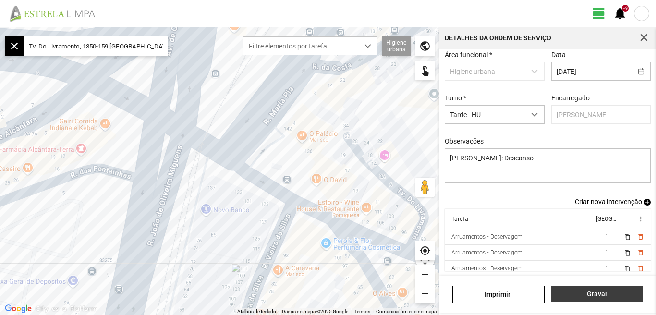
click at [593, 296] on span "Gravar" at bounding box center [597, 294] width 82 height 8
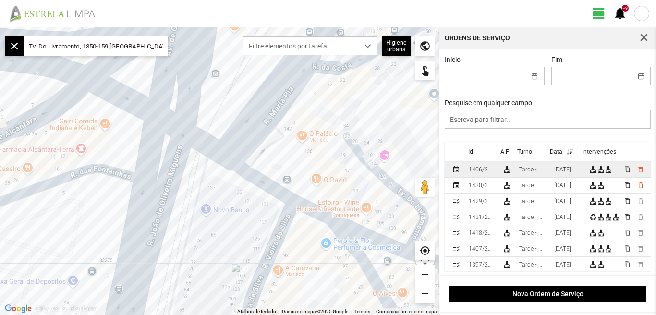
click at [568, 170] on div "[DATE]" at bounding box center [562, 169] width 17 height 7
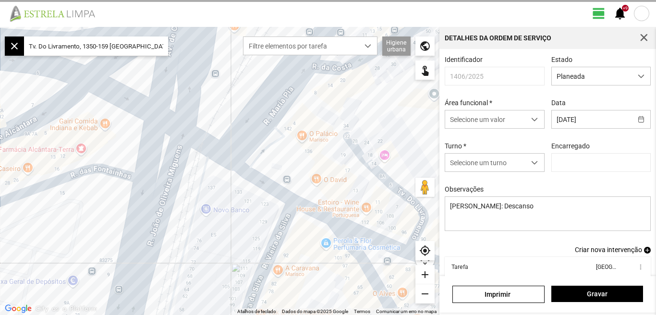
type input "[PERSON_NAME]"
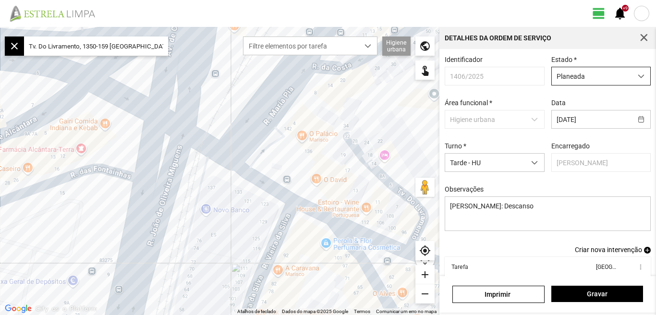
click at [638, 76] on span "dropdown trigger" at bounding box center [641, 76] width 7 height 7
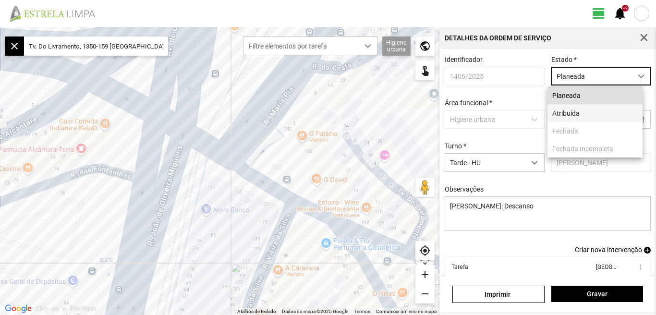
click at [590, 117] on li "Atribuída" at bounding box center [594, 113] width 95 height 18
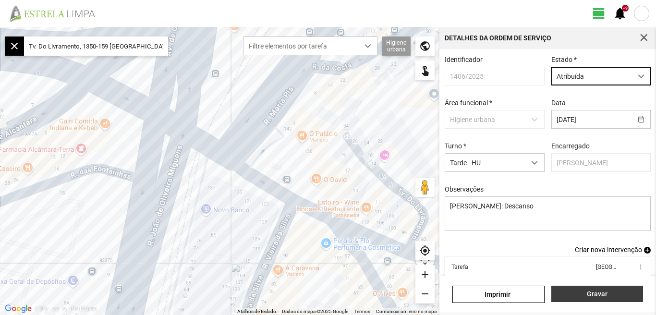
click at [593, 293] on span "Gravar" at bounding box center [597, 294] width 82 height 8
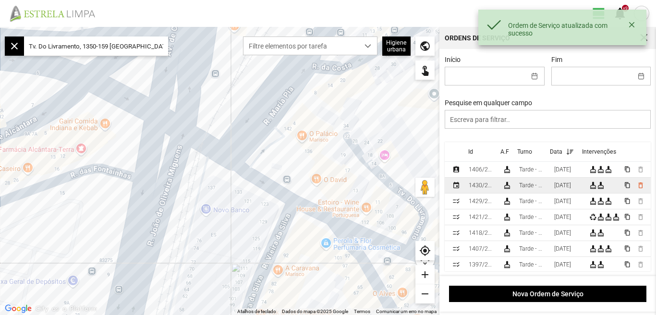
click at [571, 189] on div "[DATE]" at bounding box center [562, 185] width 17 height 7
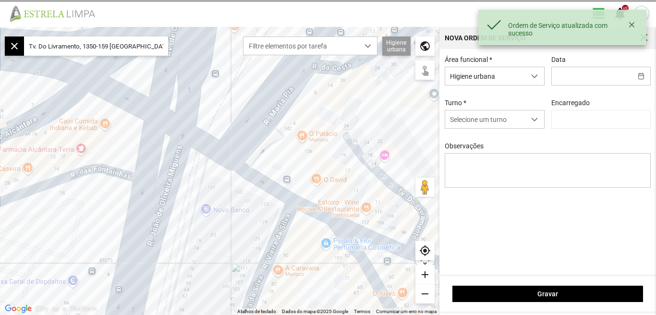
type input "[DATE]"
type textarea "[PERSON_NAME], [PERSON_NAME]. [PERSON_NAME]: Descanso"
type input "[PERSON_NAME]"
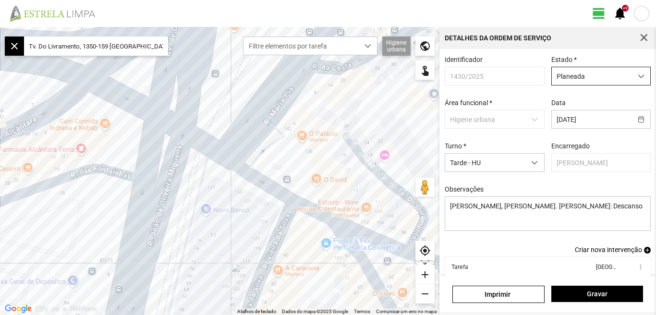
click at [638, 75] on span "dropdown trigger" at bounding box center [641, 76] width 7 height 7
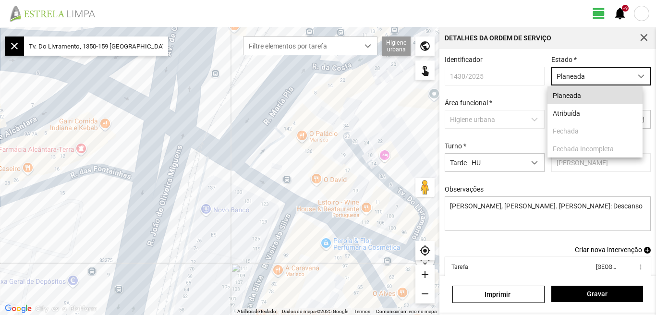
scroll to position [5, 43]
click at [582, 118] on li "Atribuída" at bounding box center [594, 113] width 95 height 18
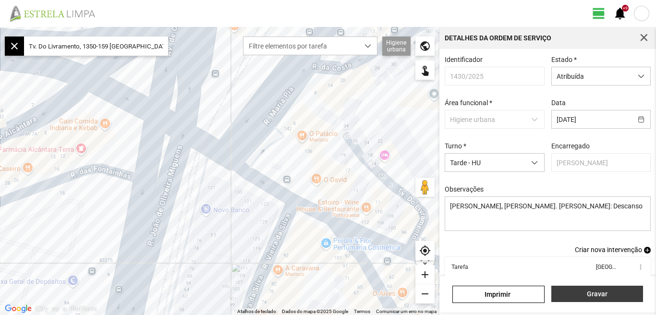
click at [596, 301] on button "Gravar" at bounding box center [597, 294] width 92 height 16
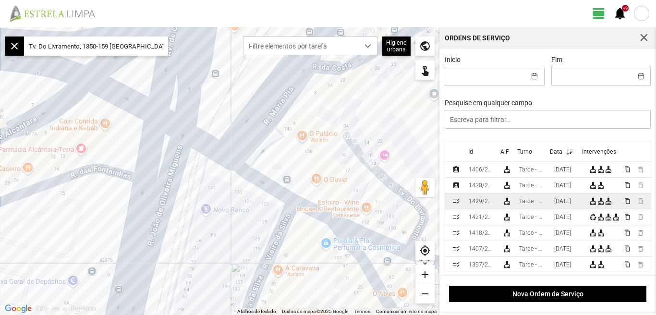
click at [585, 206] on td "[DATE]" at bounding box center [567, 202] width 35 height 16
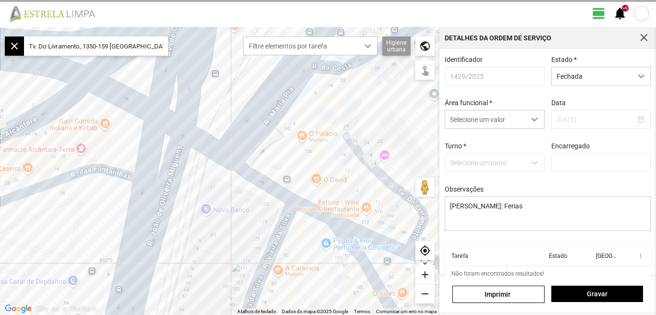
type input "[PERSON_NAME]"
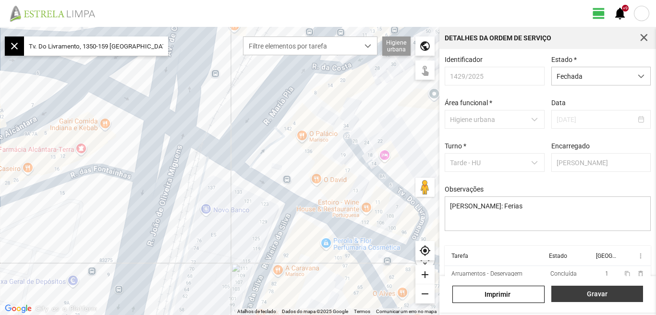
click at [594, 292] on span "Gravar" at bounding box center [597, 294] width 82 height 8
